Goal: Task Accomplishment & Management: Manage account settings

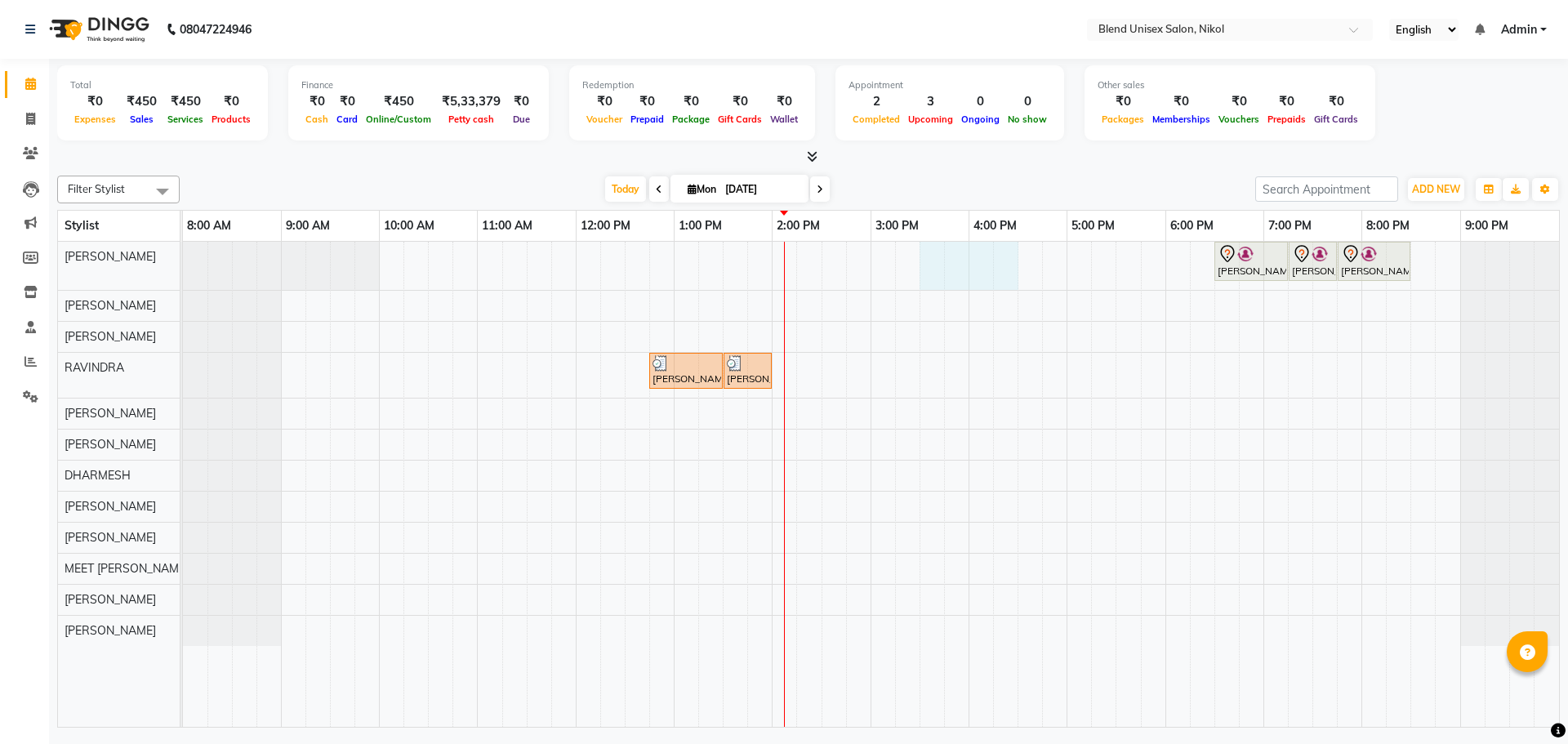
drag, startPoint x: 928, startPoint y: 263, endPoint x: 1007, endPoint y: 261, distance: 79.0
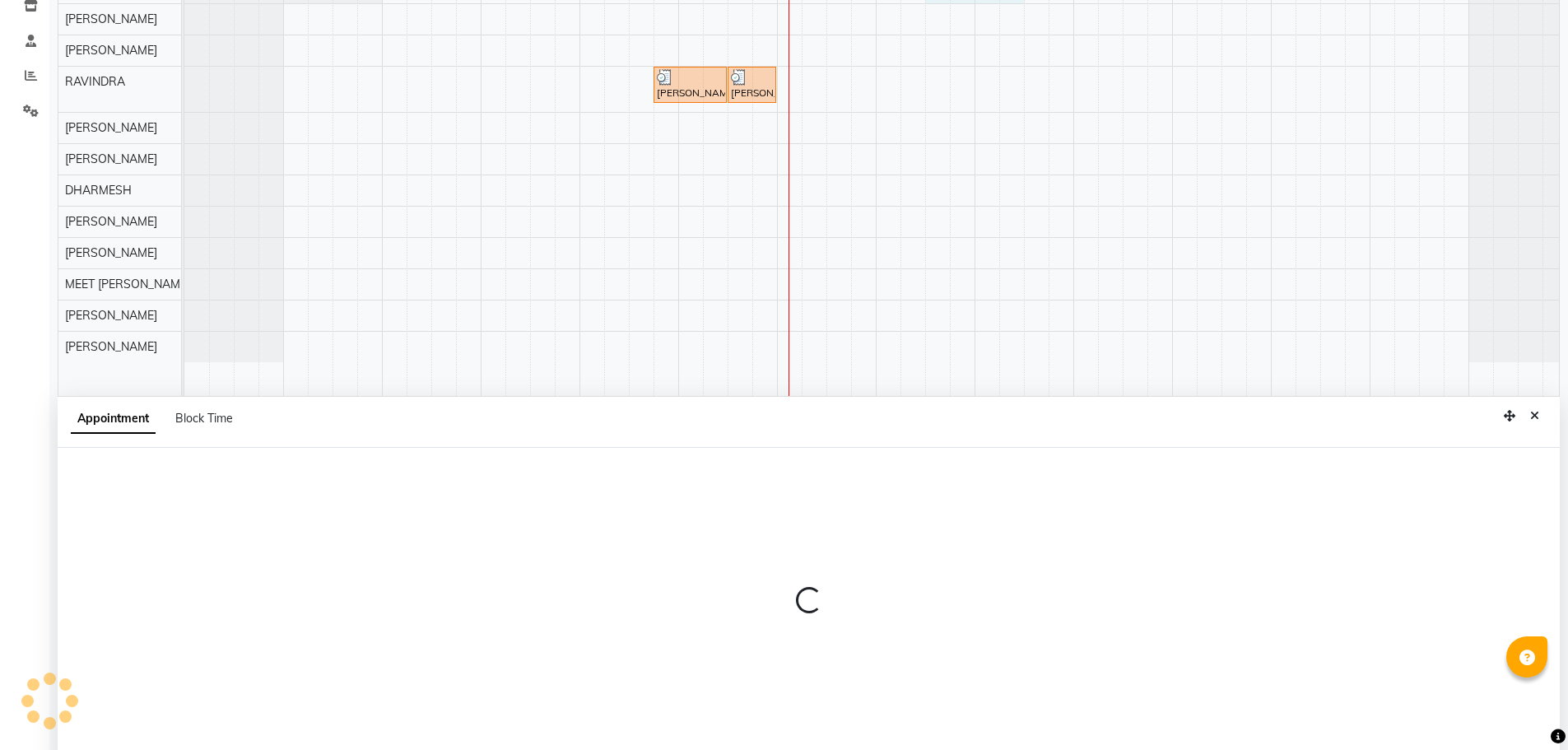
scroll to position [310, 0]
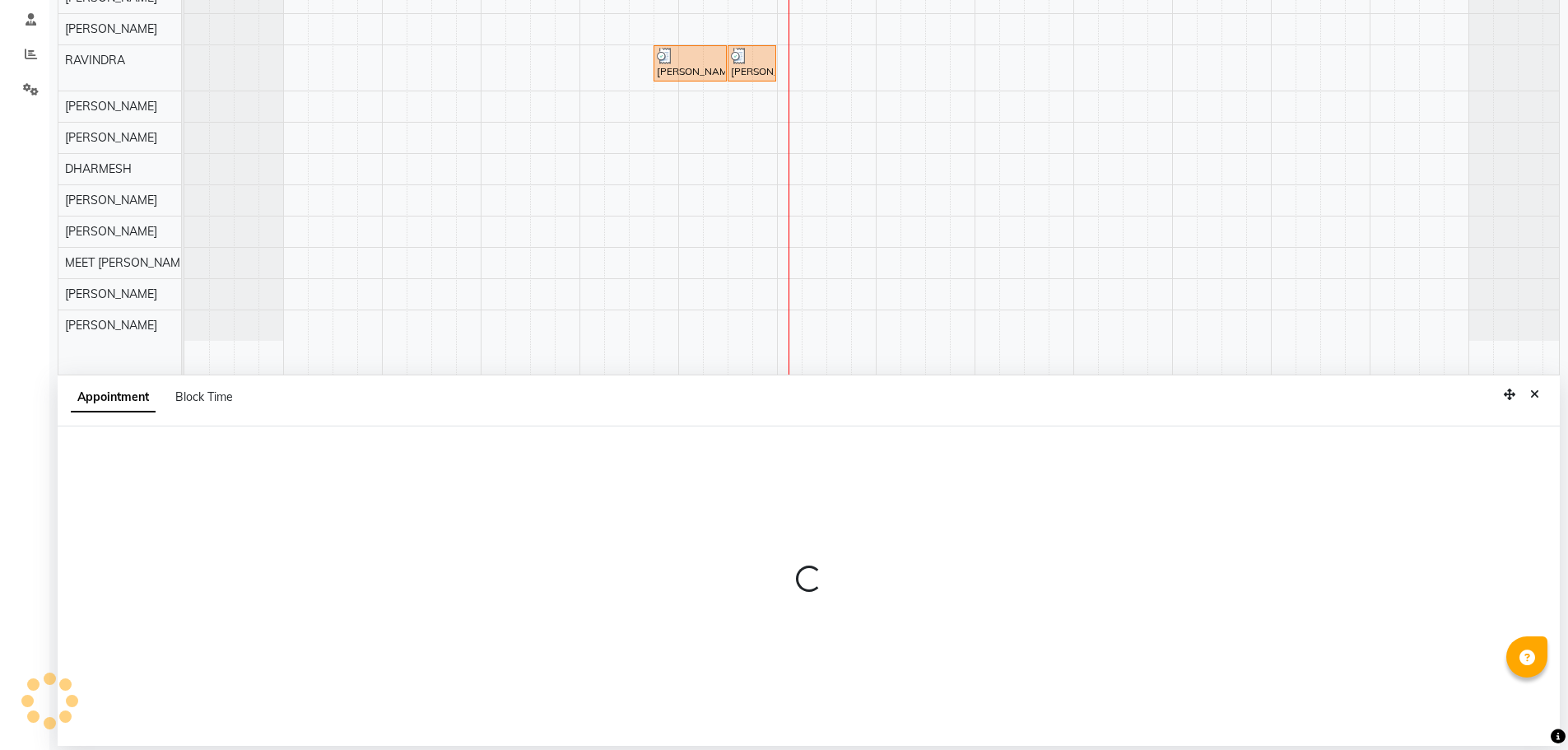
select select "45624"
select select "930"
select select "tentative"
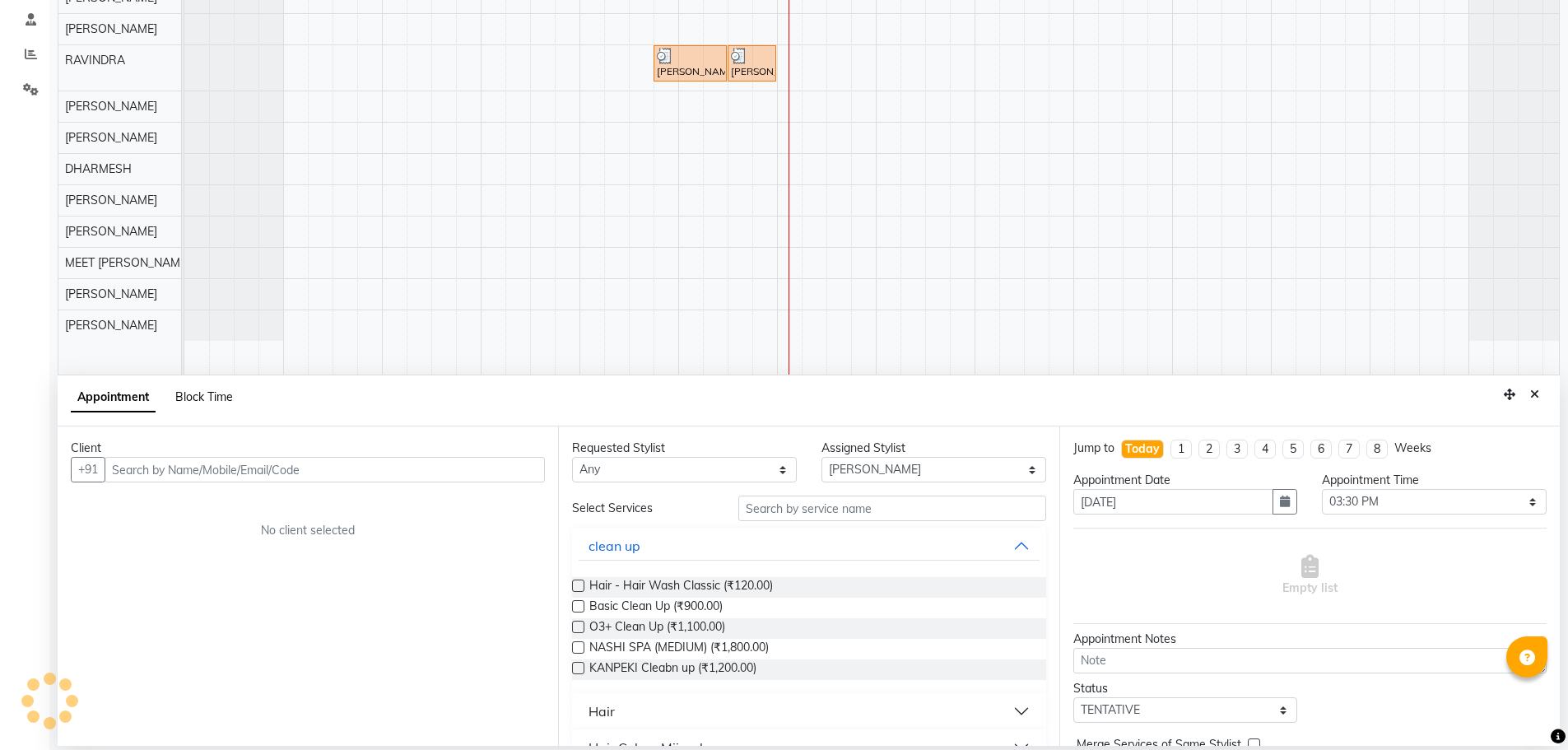
click at [212, 394] on span "Block Time" at bounding box center [204, 396] width 58 height 15
select select "45624"
select select "930"
select select "990"
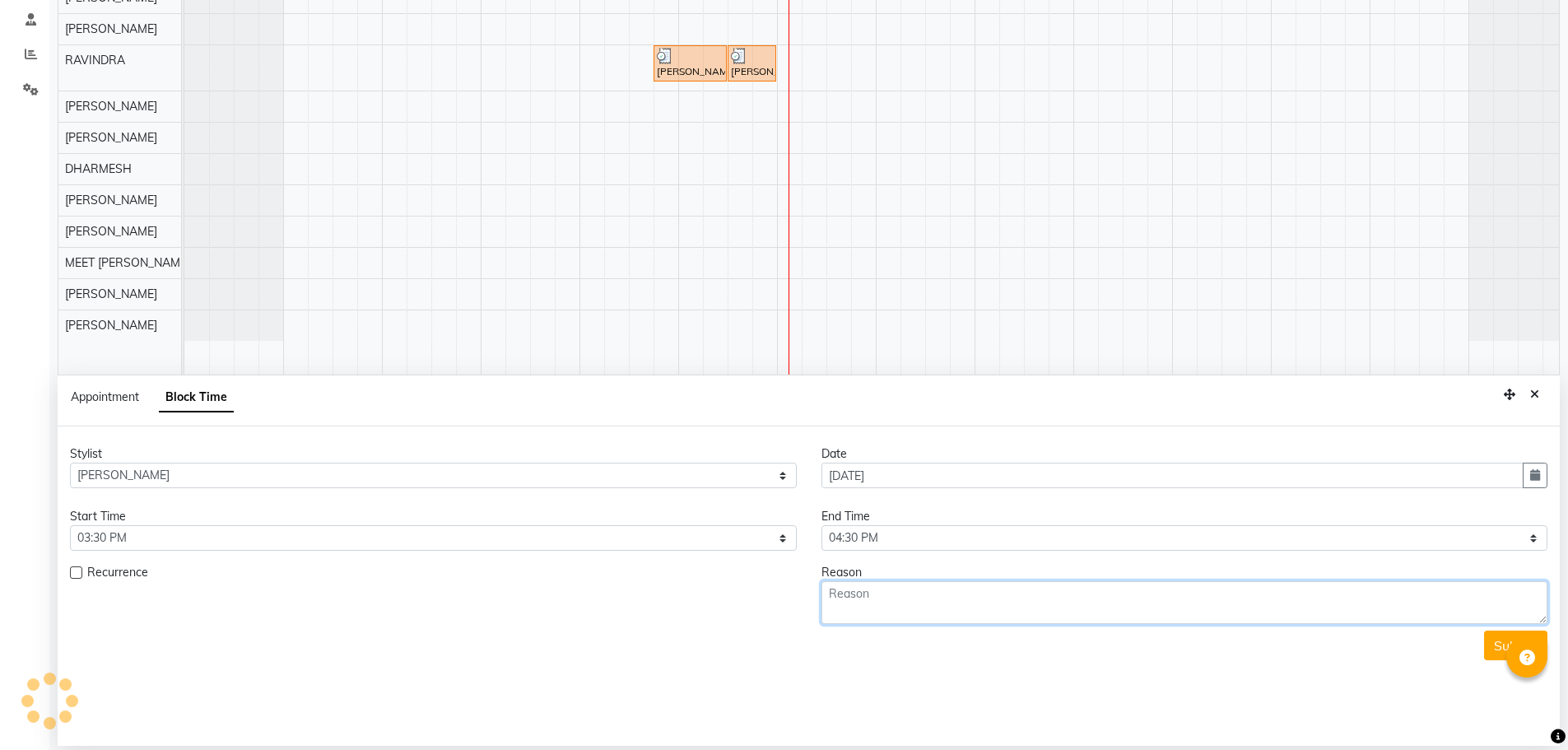
click at [869, 601] on textarea at bounding box center [1185, 602] width 727 height 43
click at [919, 608] on textarea "hair cutn" at bounding box center [1185, 602] width 727 height 43
type textarea "hair cut"
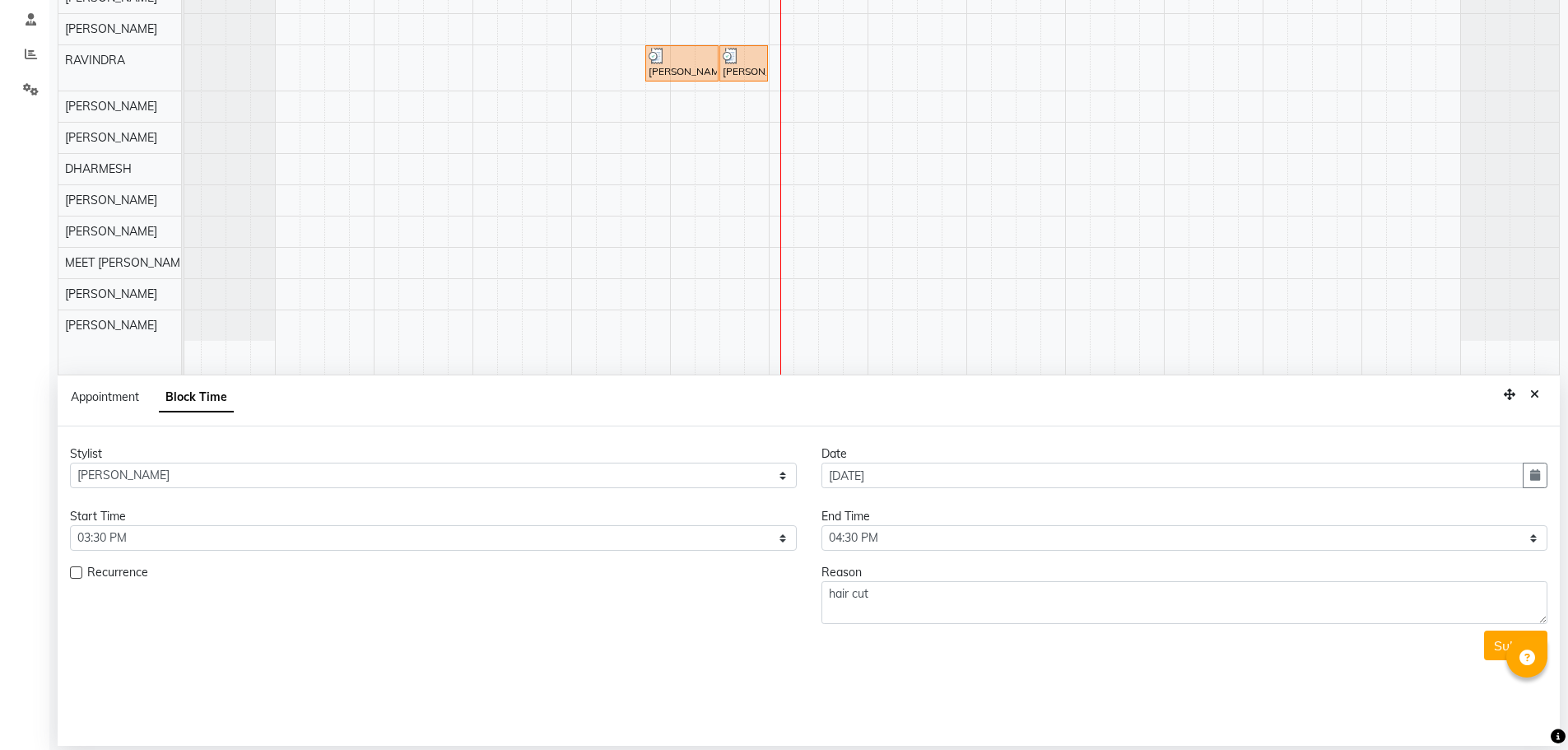
click at [1046, 699] on div "Stylist Select [PERSON_NAME] NAI AYESHA [PERSON_NAME] [PERSON_NAME] [PERSON_NAM…" at bounding box center [809, 586] width 1502 height 319
click at [1490, 648] on button "Submit" at bounding box center [1515, 645] width 63 height 29
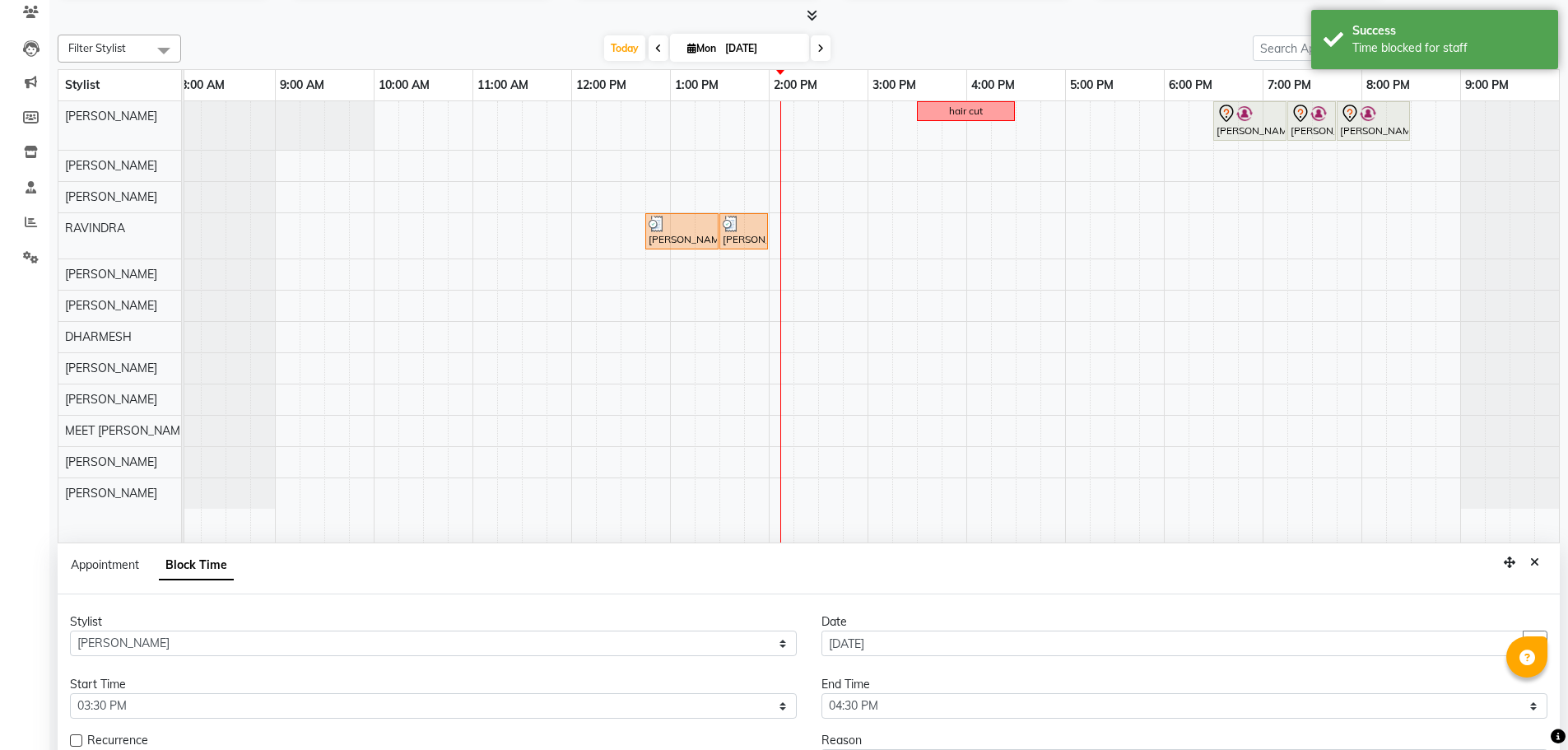
scroll to position [165, 0]
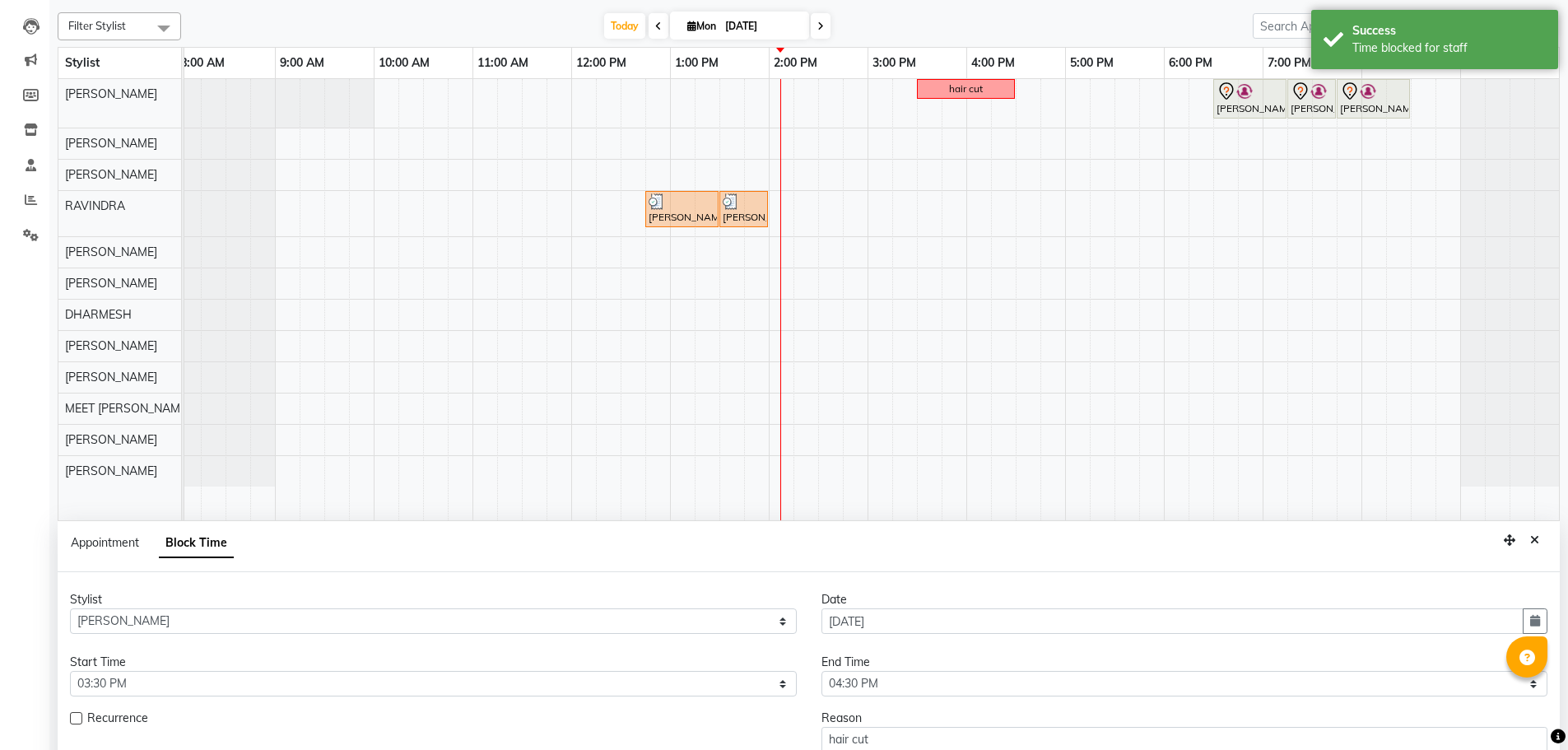
click at [1544, 540] on button "Close" at bounding box center [1535, 540] width 24 height 26
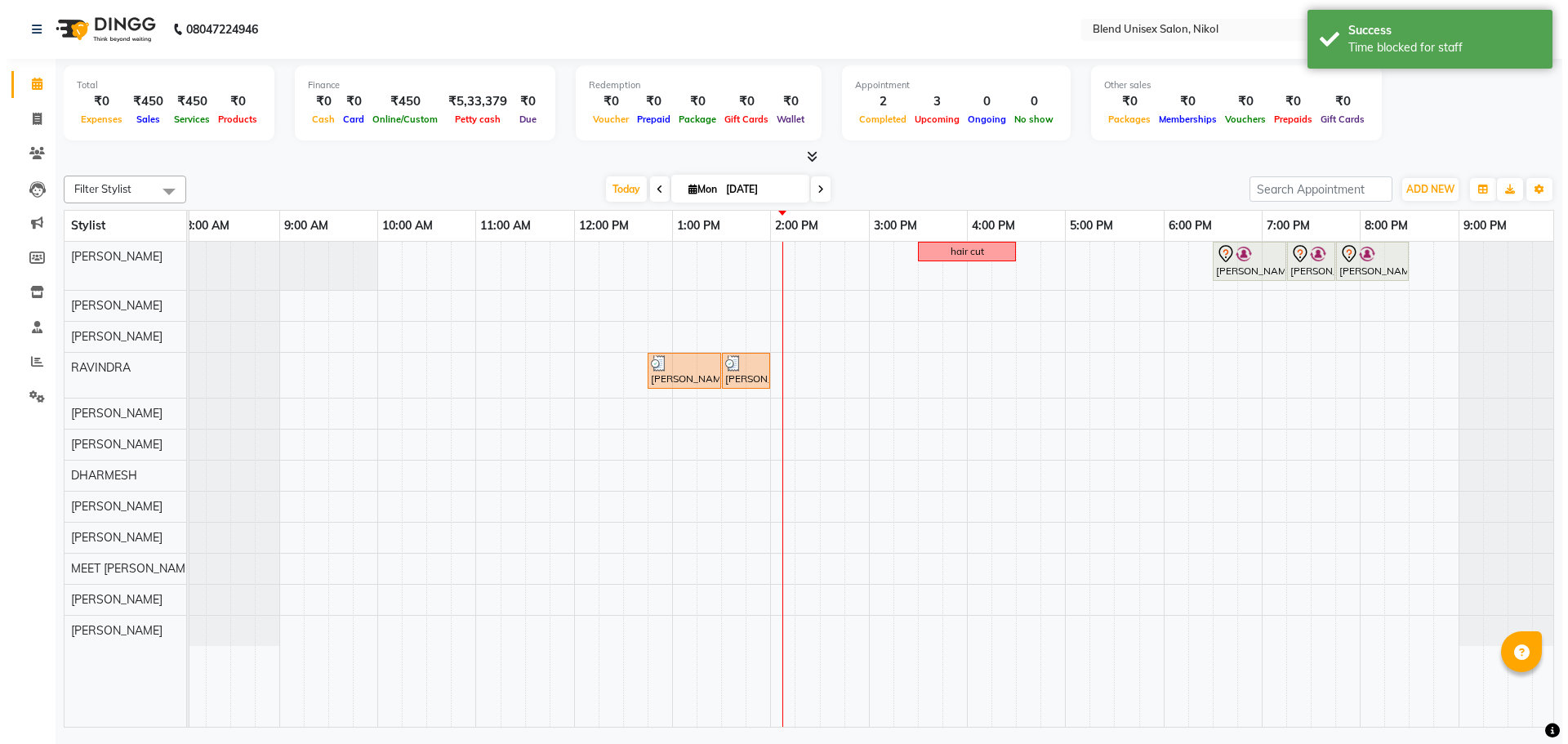
scroll to position [0, 0]
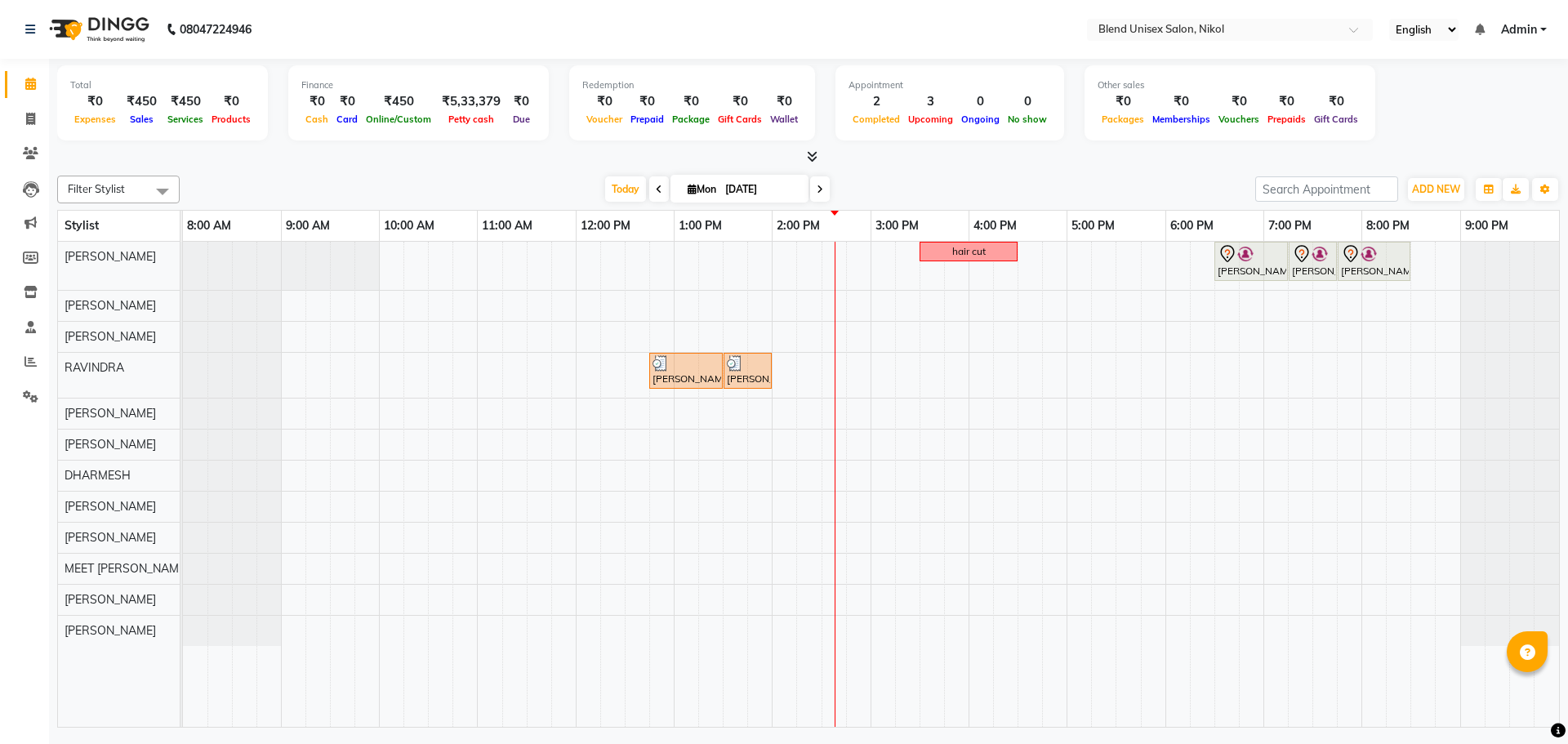
click at [444, 22] on nav "08047224946 Select Location × Blend Unisex Salon, Nikol English ENGLISH Español…" at bounding box center [784, 29] width 1568 height 59
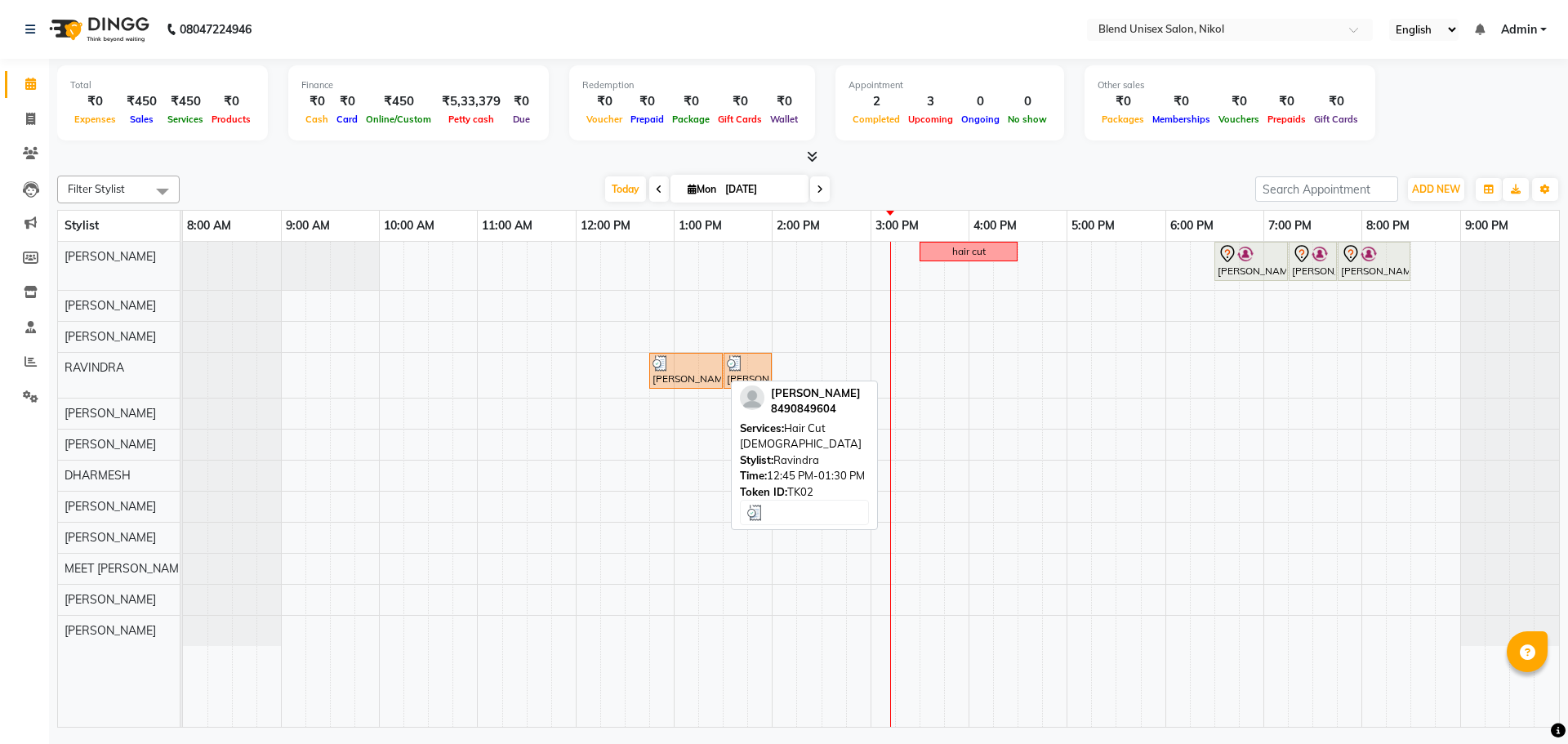
click at [683, 373] on div "[PERSON_NAME], TK02, 12:45 PM-01:30 PM, Hair Cut [DEMOGRAPHIC_DATA]" at bounding box center [686, 371] width 70 height 31
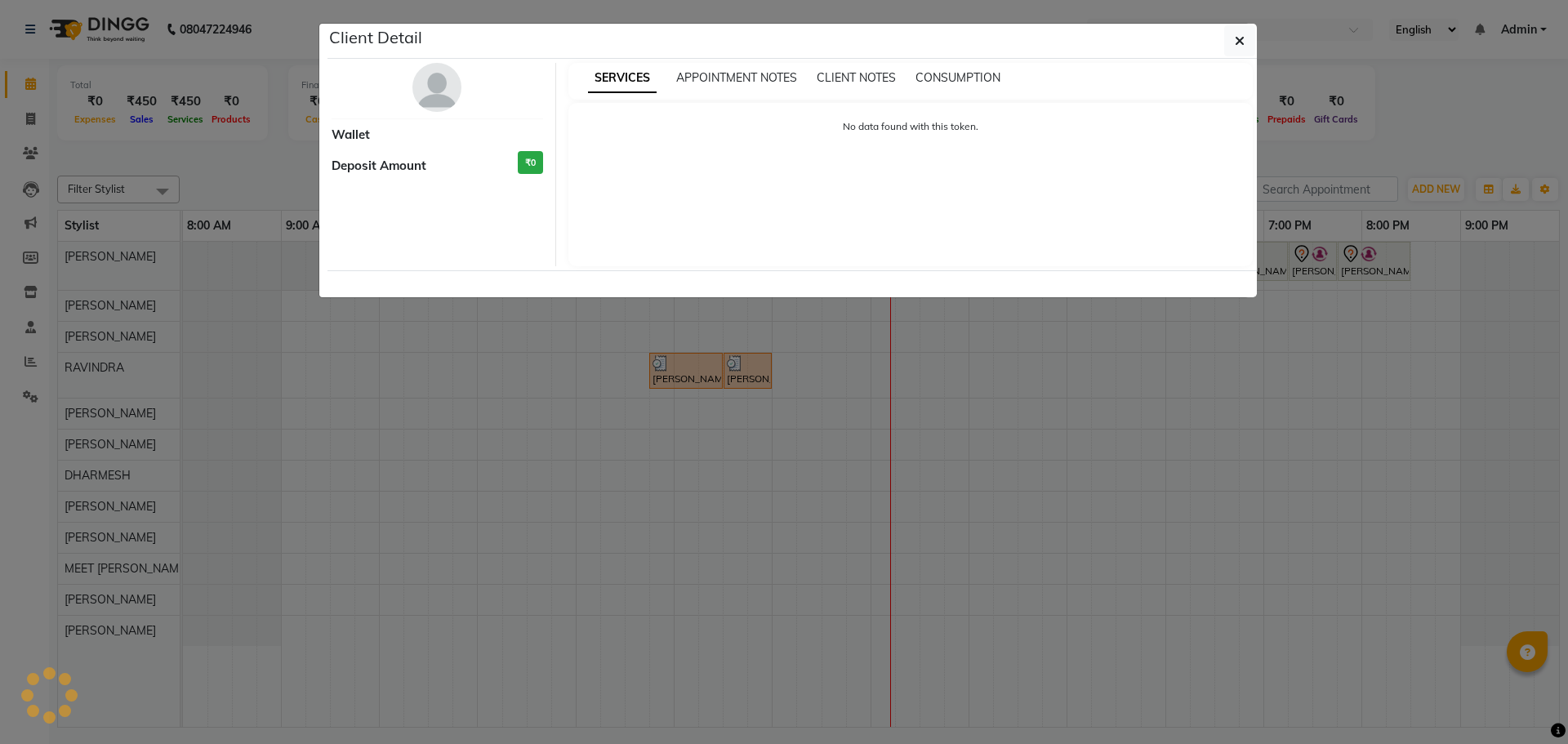
select select "3"
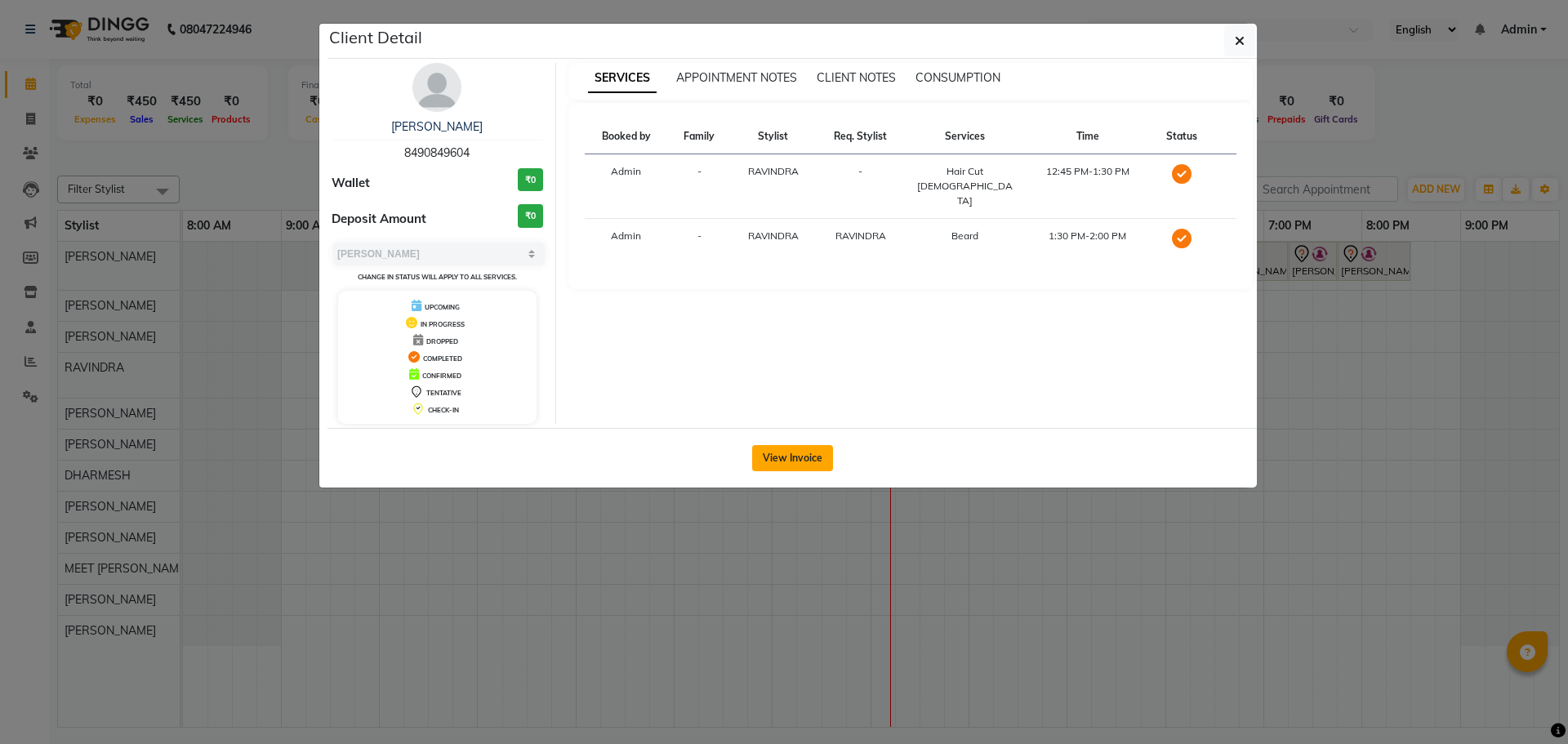
click at [795, 462] on button "View Invoice" at bounding box center [792, 458] width 80 height 27
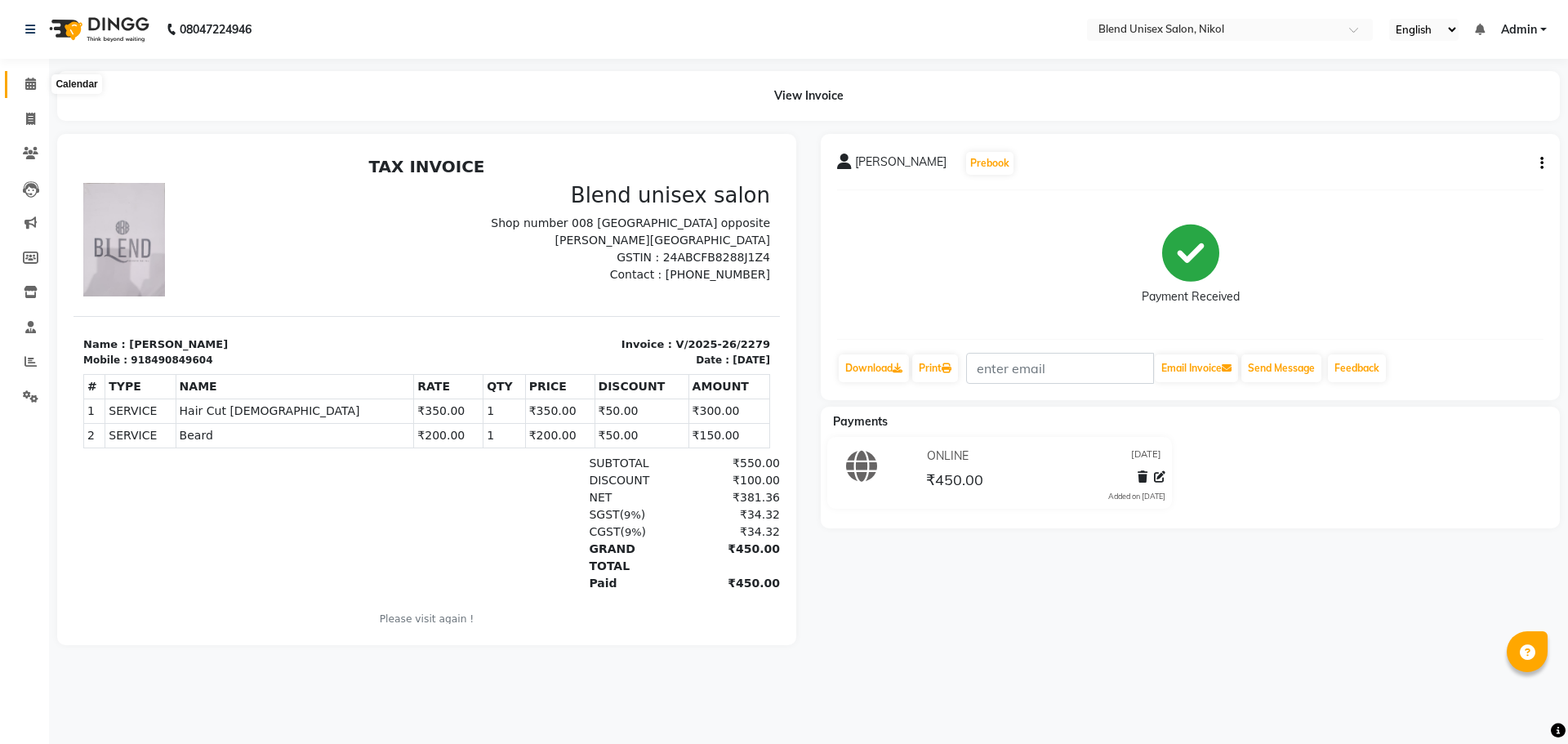
click at [31, 83] on icon at bounding box center [31, 84] width 10 height 12
